Goal: Transaction & Acquisition: Download file/media

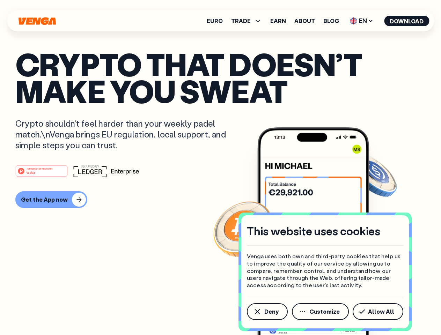
click at [220, 168] on div "#1 PRODUCT OF THE MONTH Web3" at bounding box center [220, 171] width 410 height 13
click at [267, 312] on span "Deny" at bounding box center [271, 312] width 14 height 6
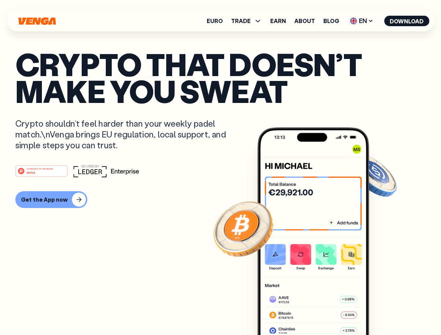
click at [321, 312] on img at bounding box center [313, 244] width 112 height 234
click at [379, 312] on article "Crypto that doesn’t make you sweat Crypto shouldn’t feel harder than your weekl…" at bounding box center [220, 182] width 410 height 262
click at [249, 21] on span "TRADE" at bounding box center [241, 21] width 20 height 6
click at [362, 21] on span "EN" at bounding box center [361, 20] width 28 height 11
click at [407, 21] on button "Download" at bounding box center [406, 21] width 45 height 10
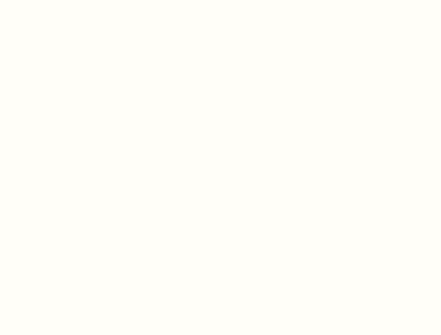
click at [50, 0] on html "This website uses cookies Venga uses both own and third-party cookies that help…" at bounding box center [220, 0] width 441 height 0
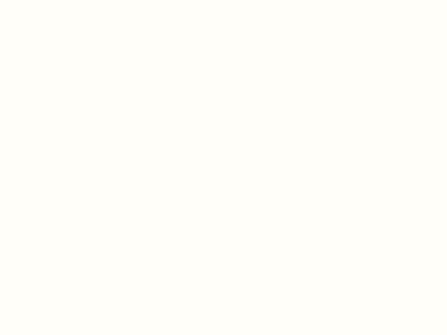
click at [43, 0] on html "This website uses cookies Venga uses both own and third-party cookies that help…" at bounding box center [223, 0] width 447 height 0
